Goal: Task Accomplishment & Management: Manage account settings

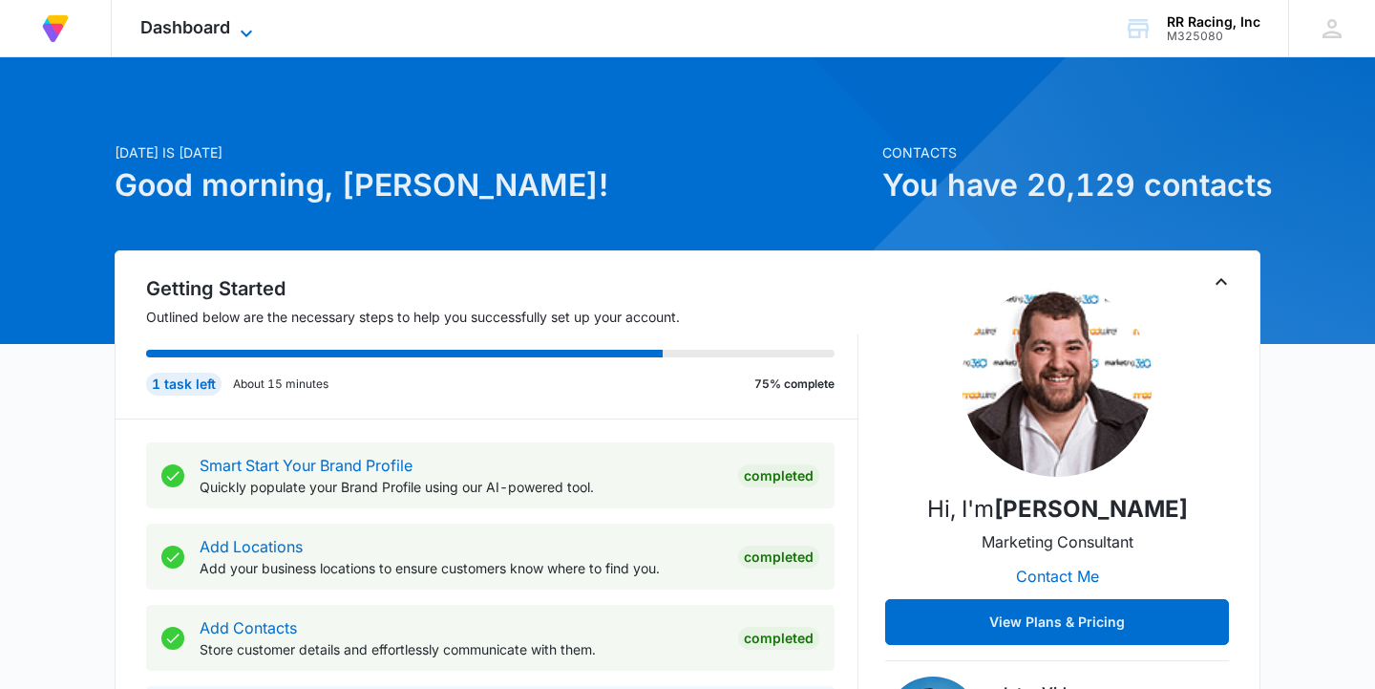
click at [249, 33] on icon at bounding box center [246, 33] width 11 height 7
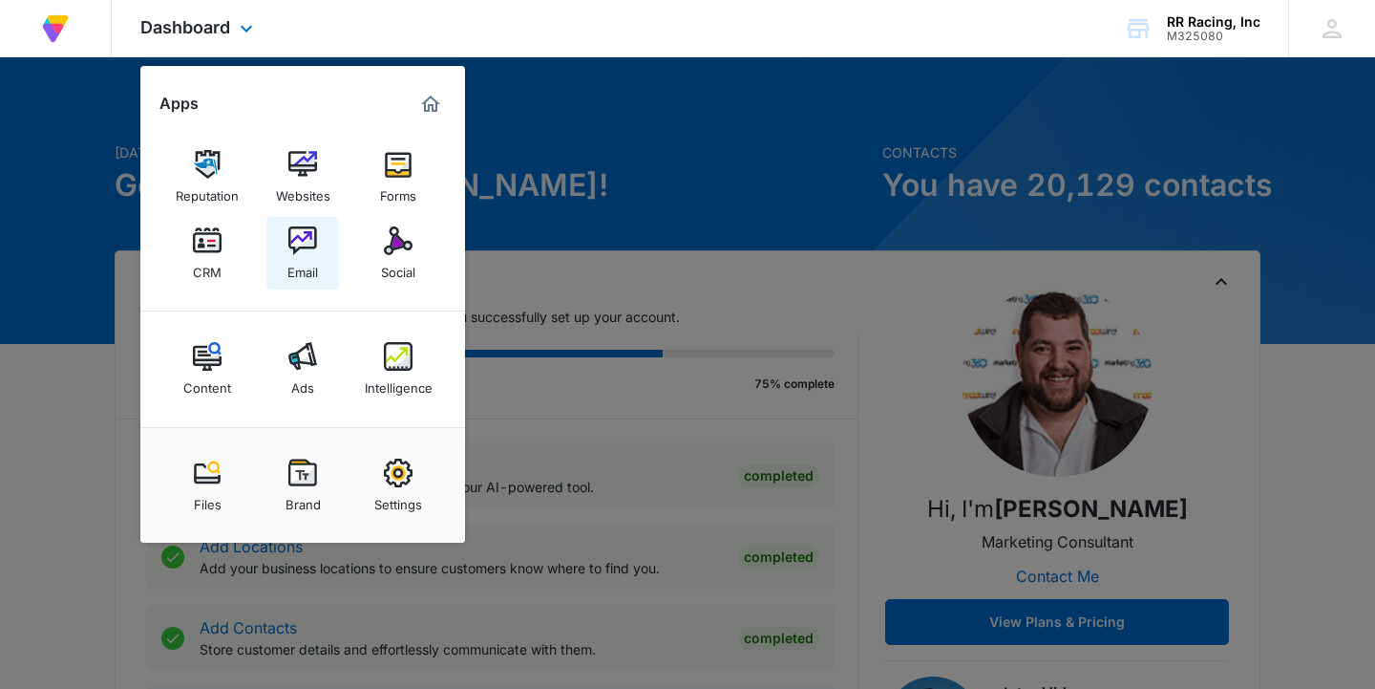
click at [309, 246] on img at bounding box center [302, 240] width 29 height 29
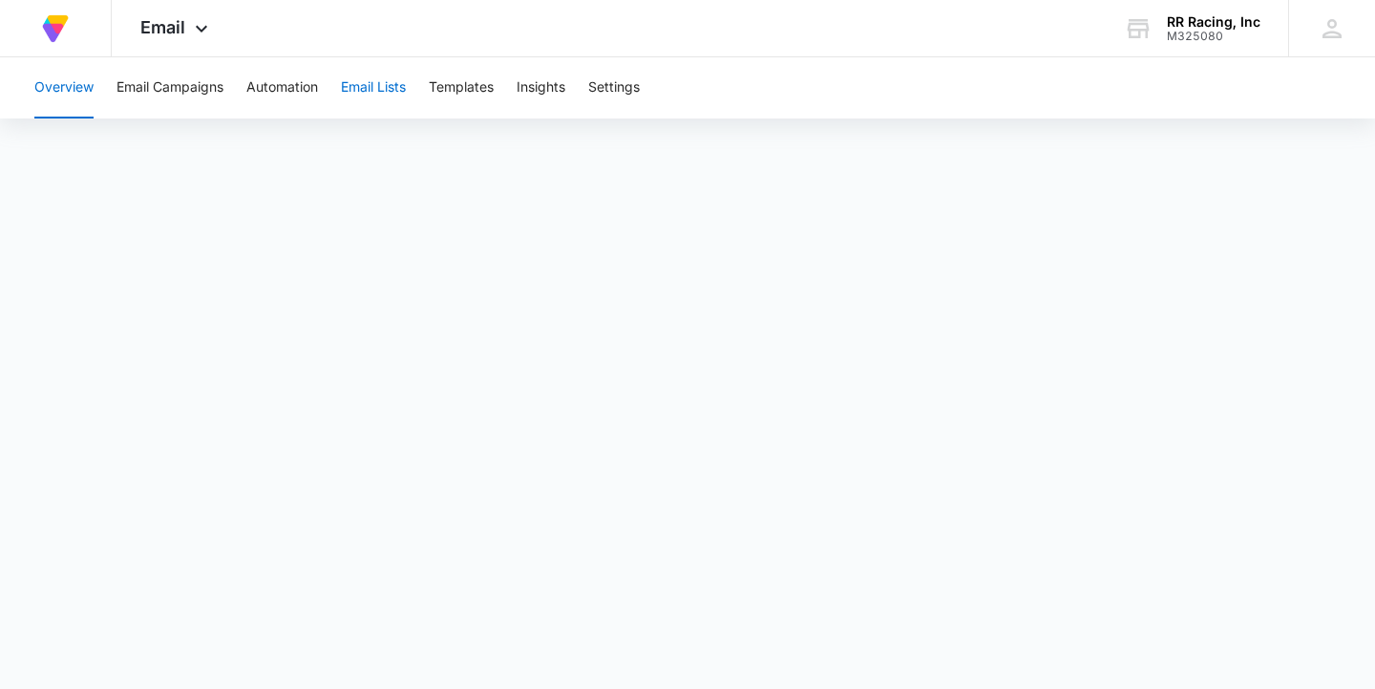
click at [385, 92] on button "Email Lists" at bounding box center [373, 87] width 65 height 61
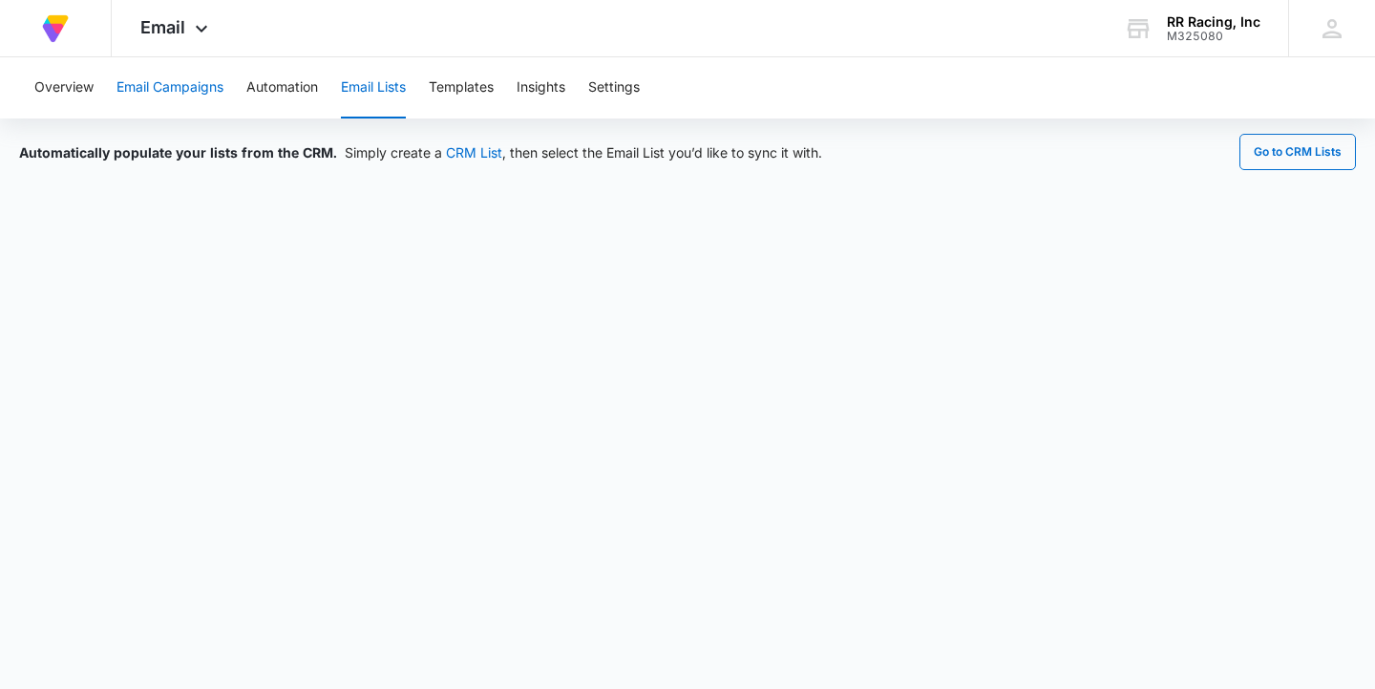
click at [147, 94] on button "Email Campaigns" at bounding box center [170, 87] width 107 height 61
